Goal: Task Accomplishment & Management: Use online tool/utility

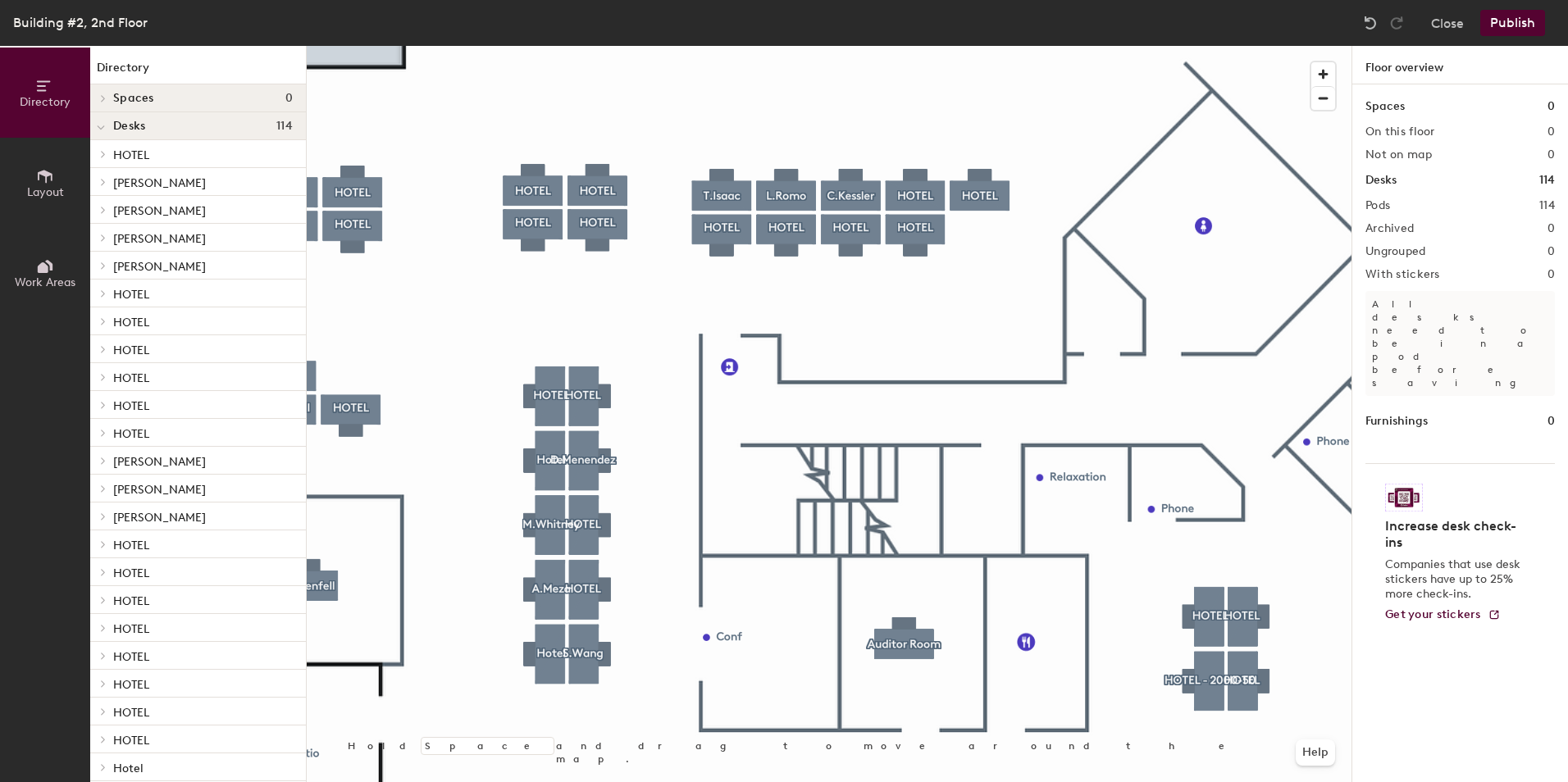
click at [591, 46] on div at bounding box center [829, 46] width 1045 height 0
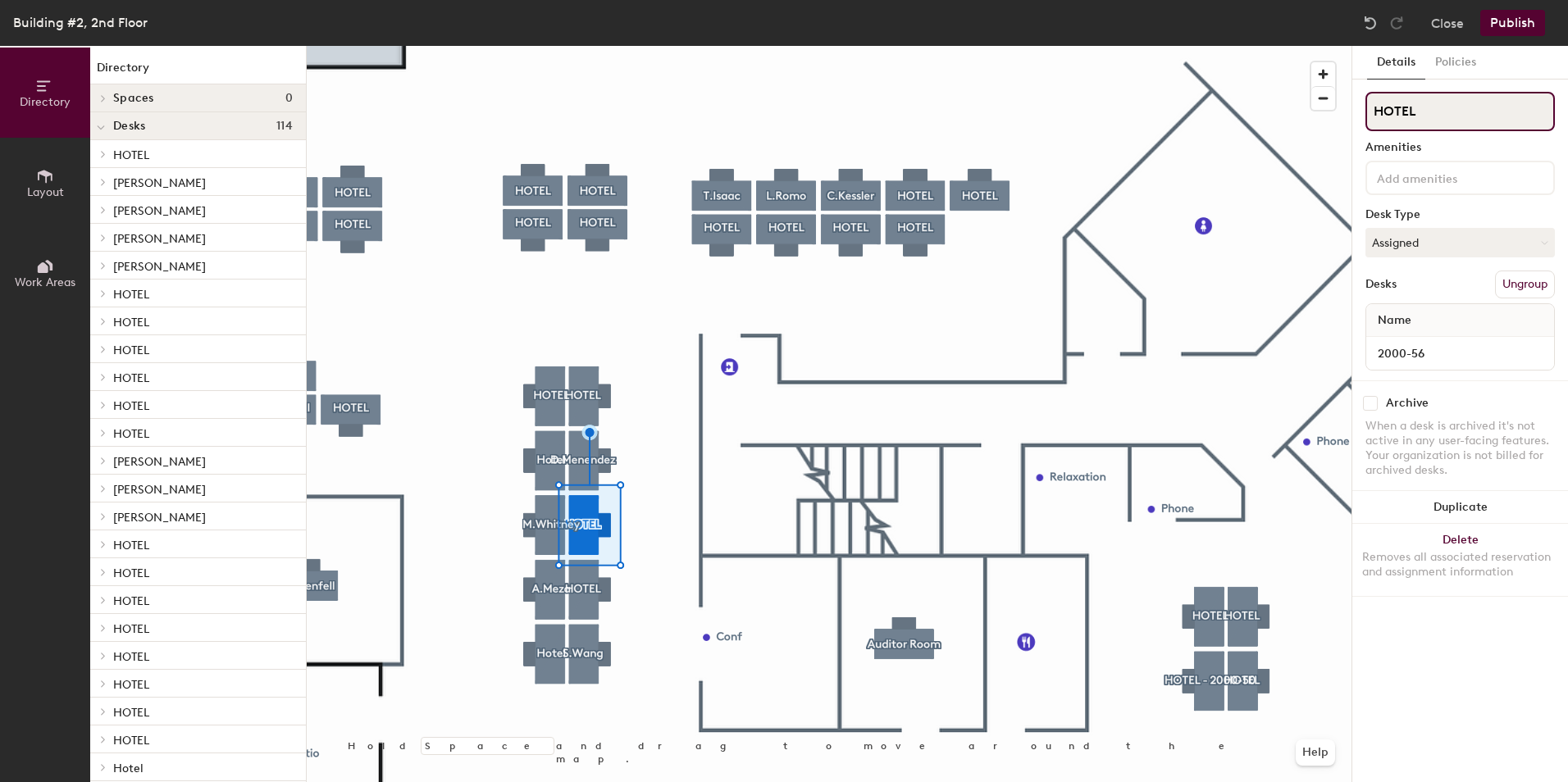
click at [1441, 117] on input "HOTEL" at bounding box center [1460, 111] width 190 height 40
type input "H"
type input "[PERSON_NAME]"
click at [1517, 29] on button "Publish" at bounding box center [1512, 23] width 64 height 26
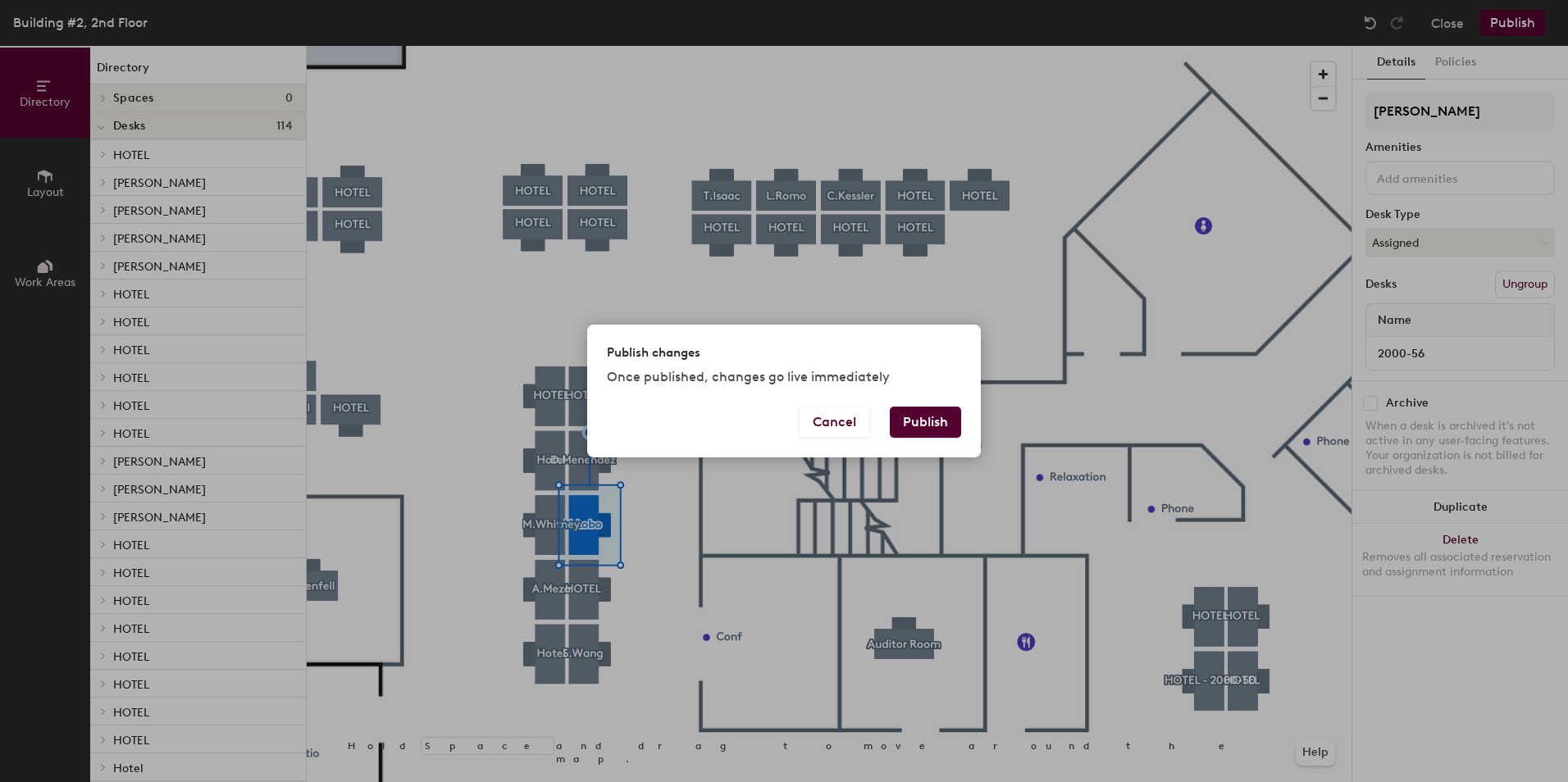
click at [933, 417] on button "Publish" at bounding box center [925, 421] width 71 height 31
